Goal: Transaction & Acquisition: Purchase product/service

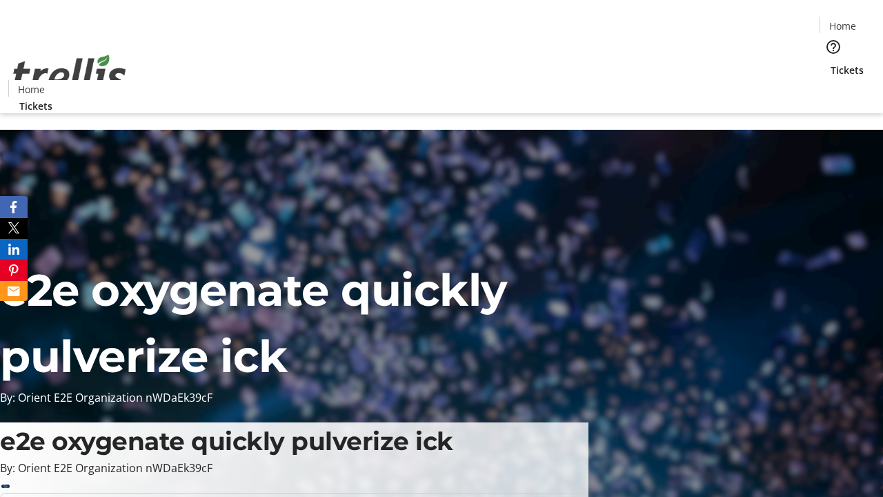
click at [831, 63] on span "Tickets" at bounding box center [847, 70] width 33 height 14
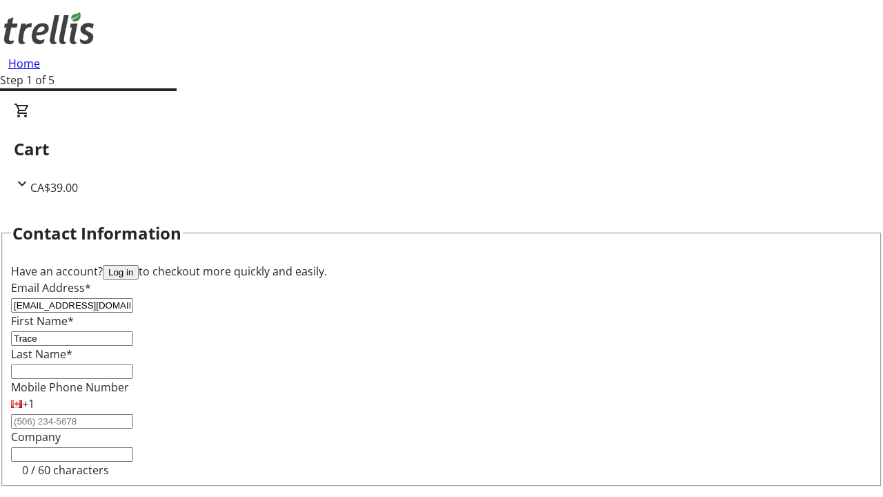
type input "Trace"
type input "Price"
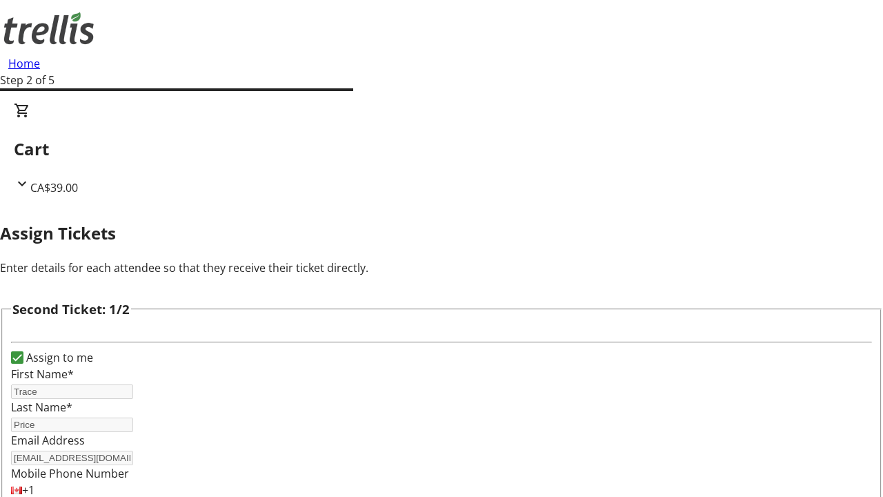
type input "Rod"
type input "Langworth"
type input "[EMAIL_ADDRESS][DOMAIN_NAME]"
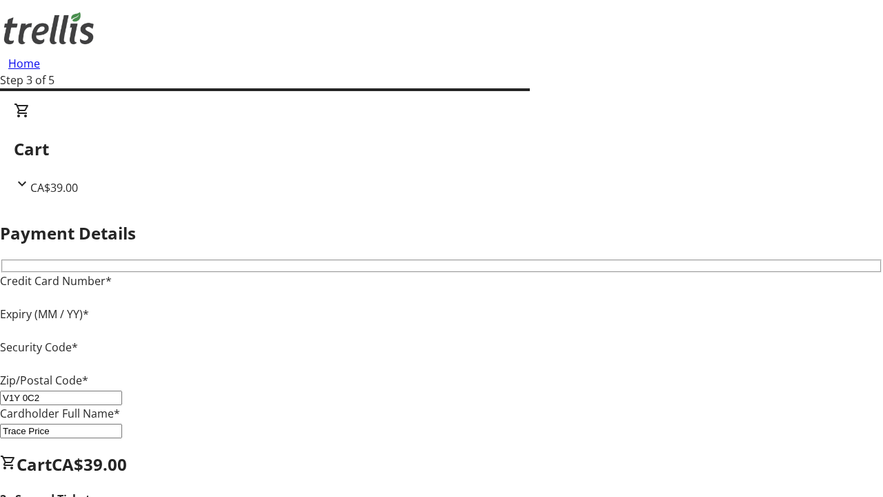
type input "V1Y 0C2"
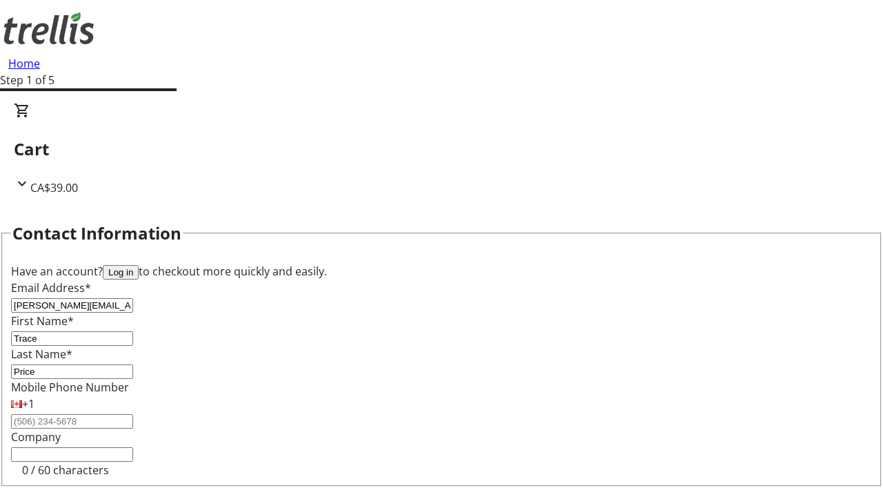
type input "[PERSON_NAME][EMAIL_ADDRESS][DOMAIN_NAME]"
type input "[PERSON_NAME]"
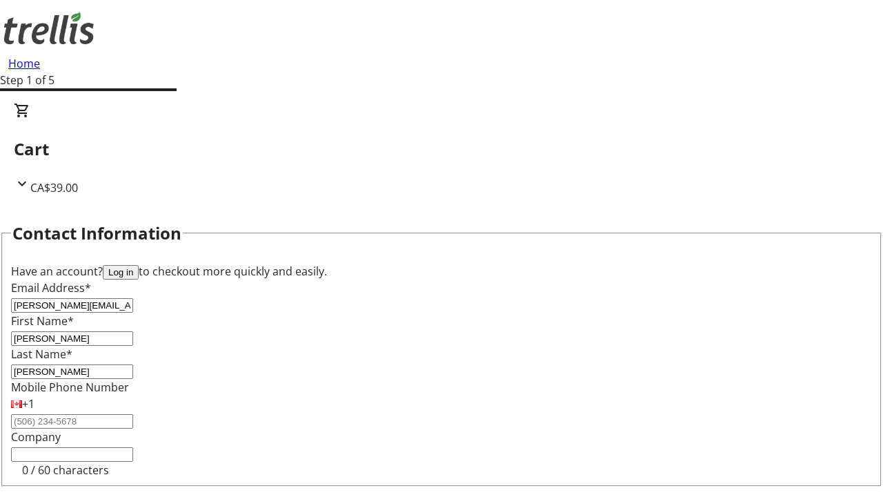
scroll to position [162, 0]
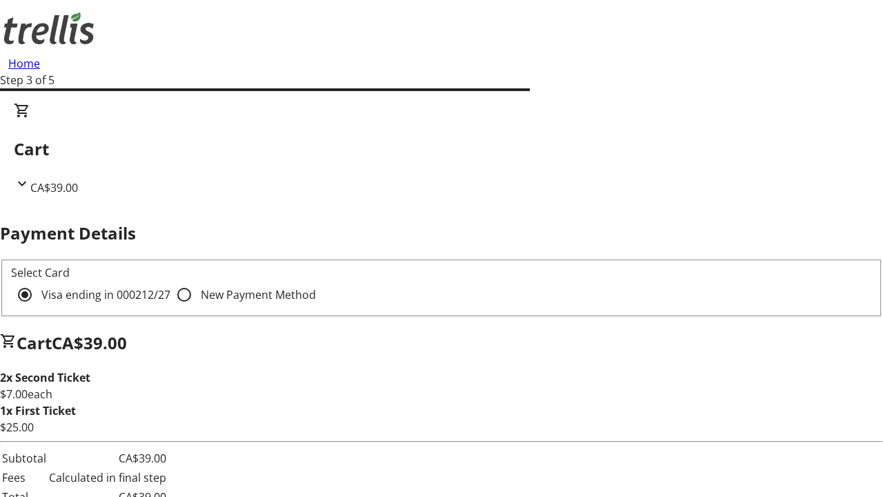
click at [170, 281] on input "New Payment Method" at bounding box center [184, 295] width 28 height 28
radio input "true"
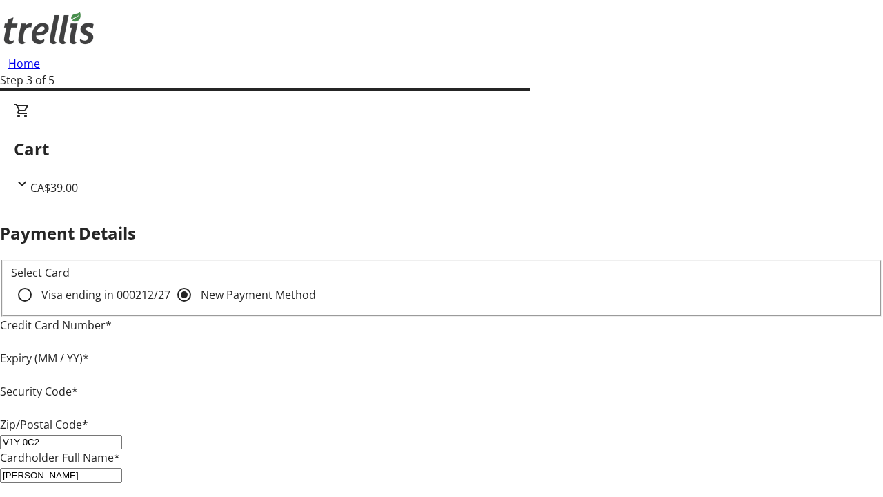
type input "V1Y 0C2"
